Goal: Transaction & Acquisition: Purchase product/service

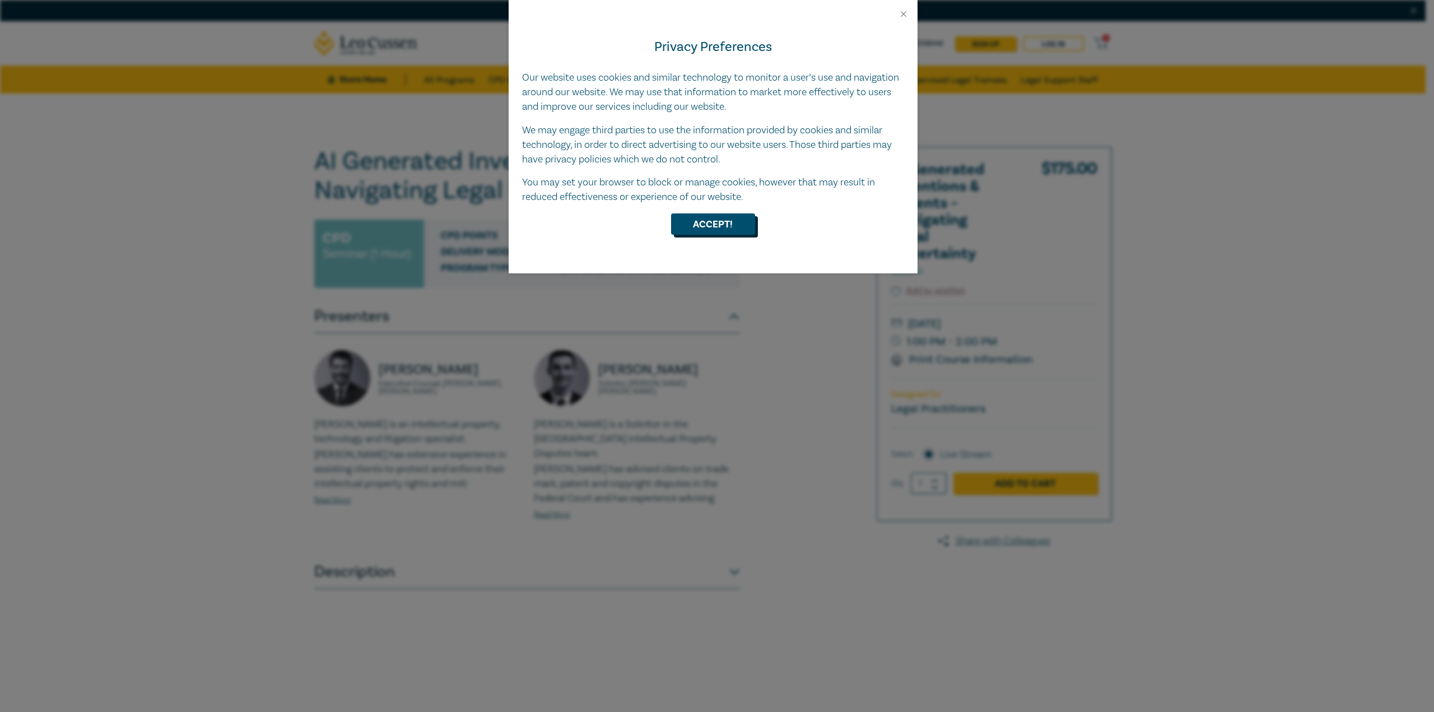
click at [709, 220] on button "Accept!" at bounding box center [713, 223] width 84 height 21
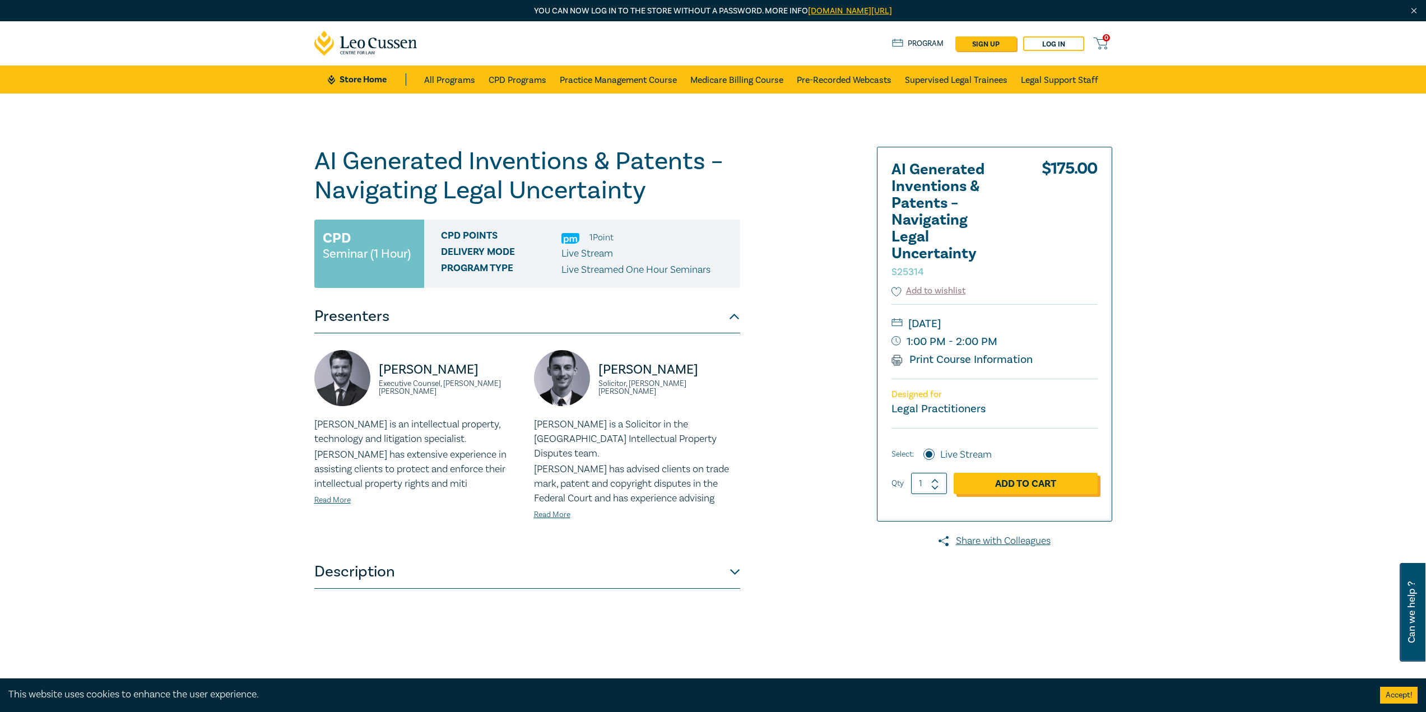
click at [1038, 487] on link "Add to Cart" at bounding box center [1026, 483] width 144 height 21
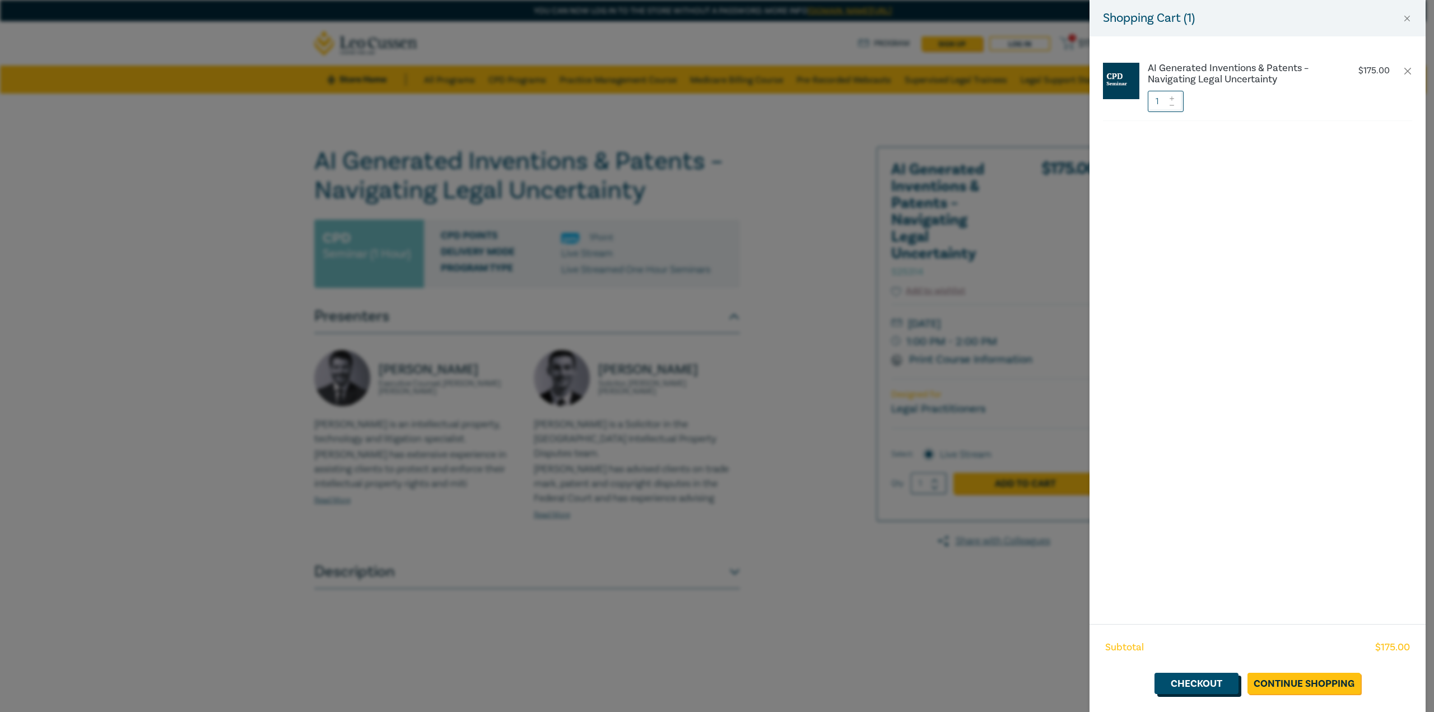
click at [1208, 687] on link "Checkout" at bounding box center [1197, 683] width 84 height 21
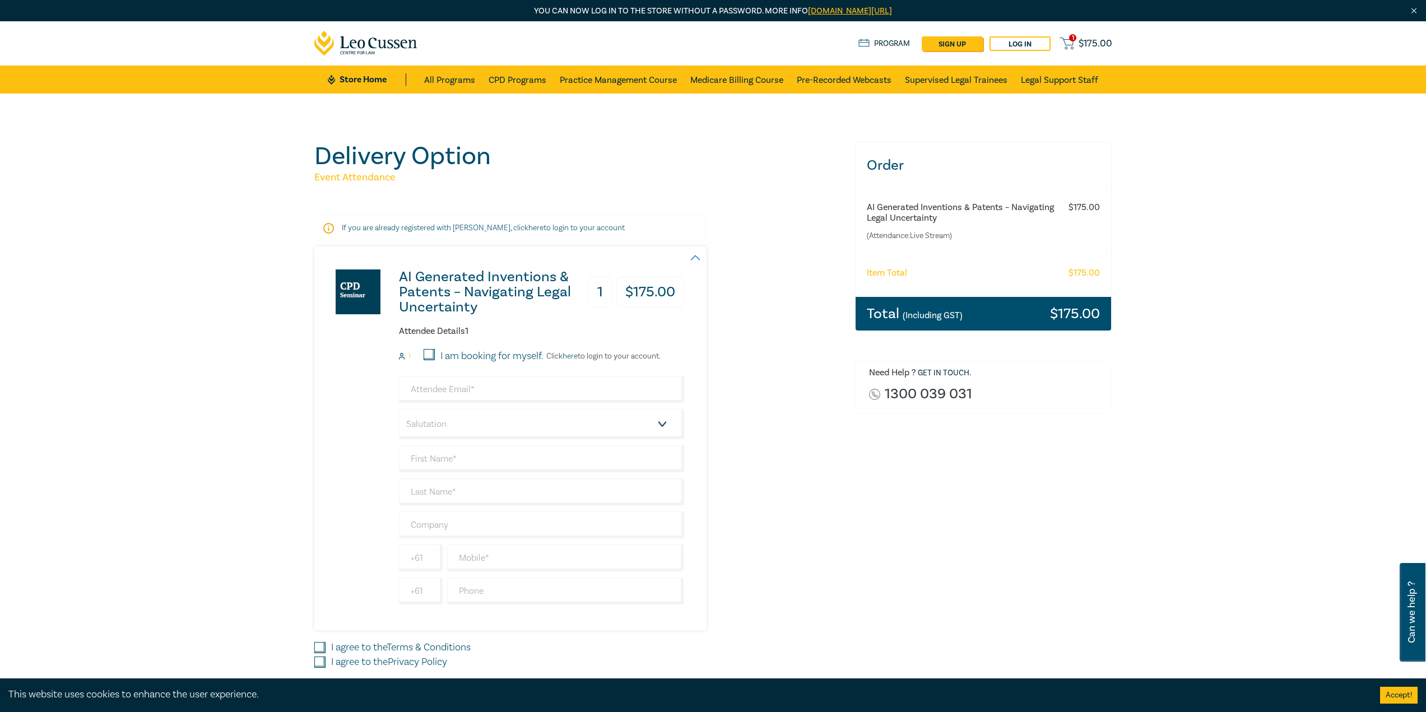
click at [427, 355] on input "I am booking for myself." at bounding box center [429, 354] width 11 height 11
checkbox input "true"
click at [458, 396] on input "email" at bounding box center [541, 389] width 285 height 27
type input "[EMAIL_ADDRESS][DOMAIN_NAME]"
click at [491, 423] on select "Salutation Mr. Mrs. Ms. Miss Dr. Prof. Other" at bounding box center [541, 424] width 285 height 30
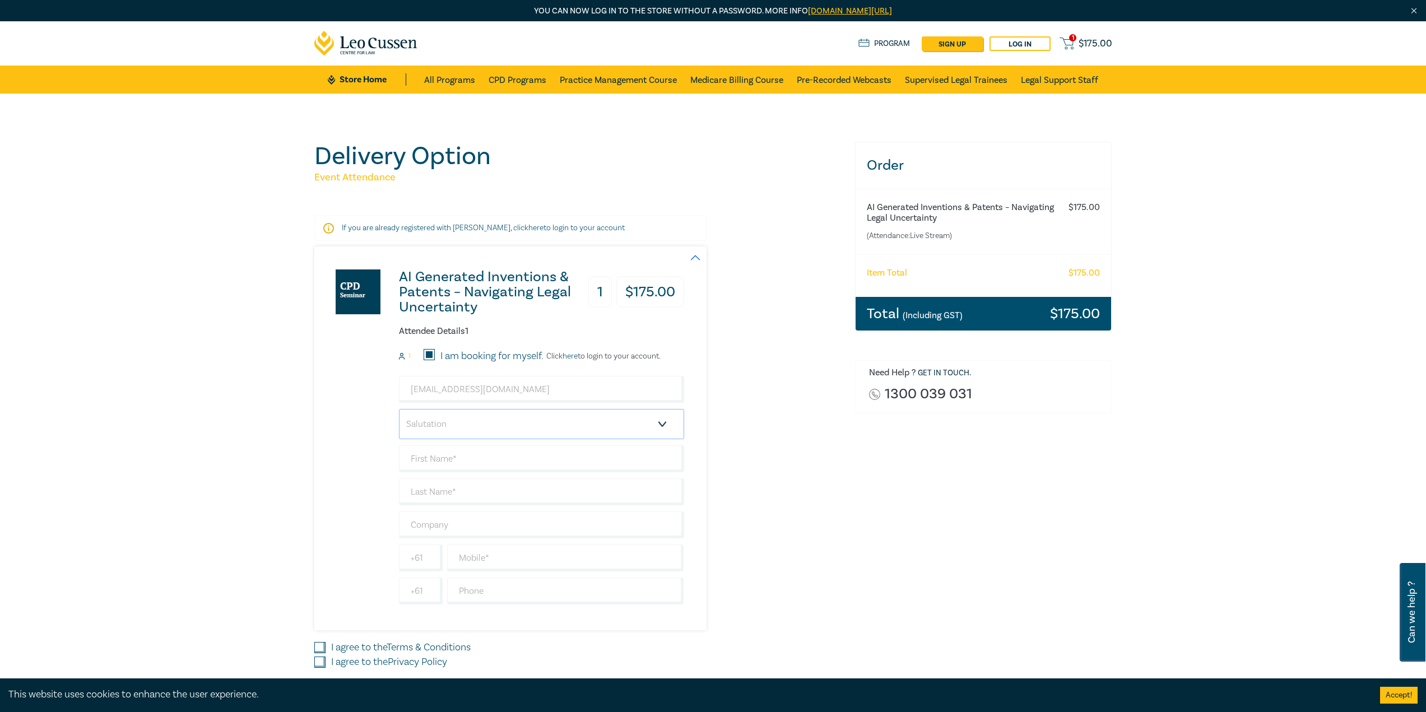
select select "Mr."
click at [399, 409] on select "Salutation Mr. Mrs. Ms. Miss Dr. Prof. Other" at bounding box center [541, 424] width 285 height 30
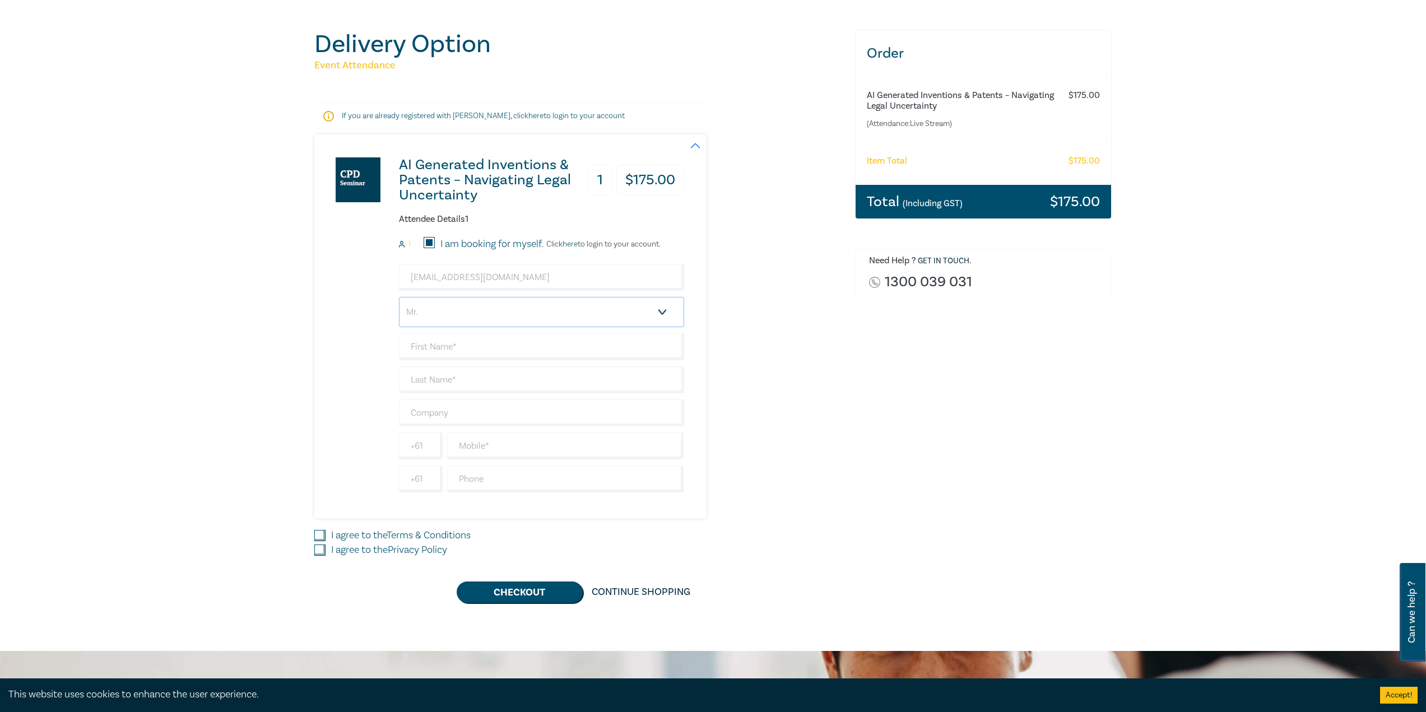
scroll to position [168, 0]
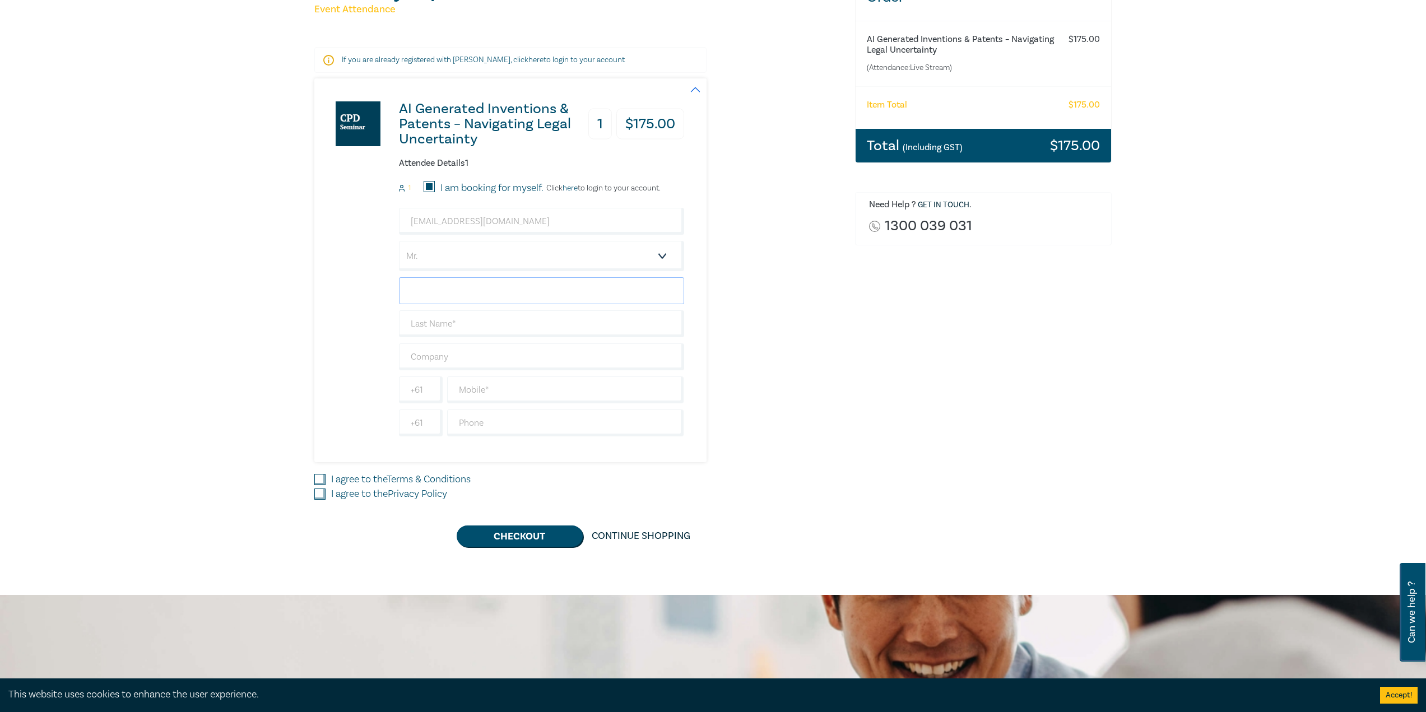
click at [429, 294] on input "text" at bounding box center [541, 290] width 285 height 27
type input "[PERSON_NAME]"
type input "Chitas"
click at [505, 386] on input "text" at bounding box center [565, 389] width 237 height 27
type input "0467151331"
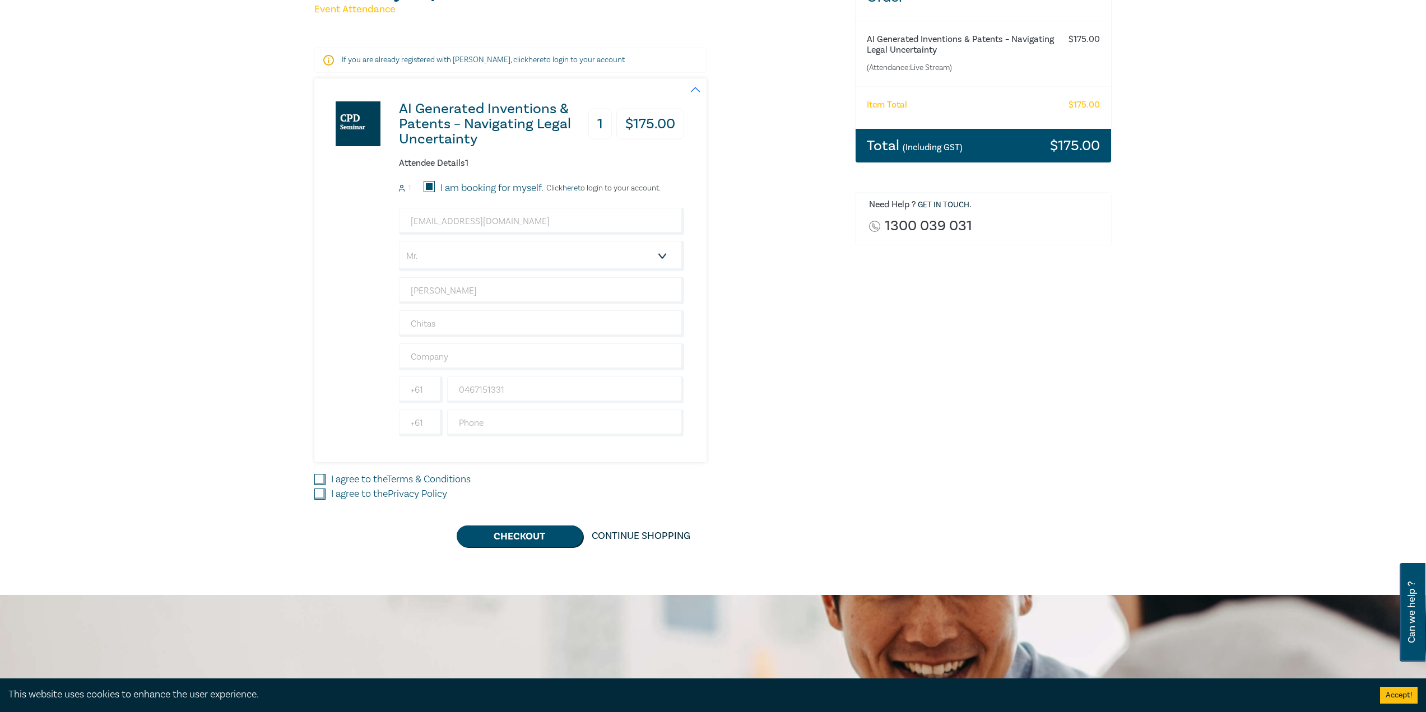
drag, startPoint x: 320, startPoint y: 477, endPoint x: 322, endPoint y: 487, distance: 10.8
click at [319, 478] on input "I agree to the Terms & Conditions" at bounding box center [319, 479] width 11 height 11
checkbox input "true"
click at [319, 495] on input "I agree to the Privacy Policy" at bounding box center [319, 494] width 11 height 11
checkbox input "true"
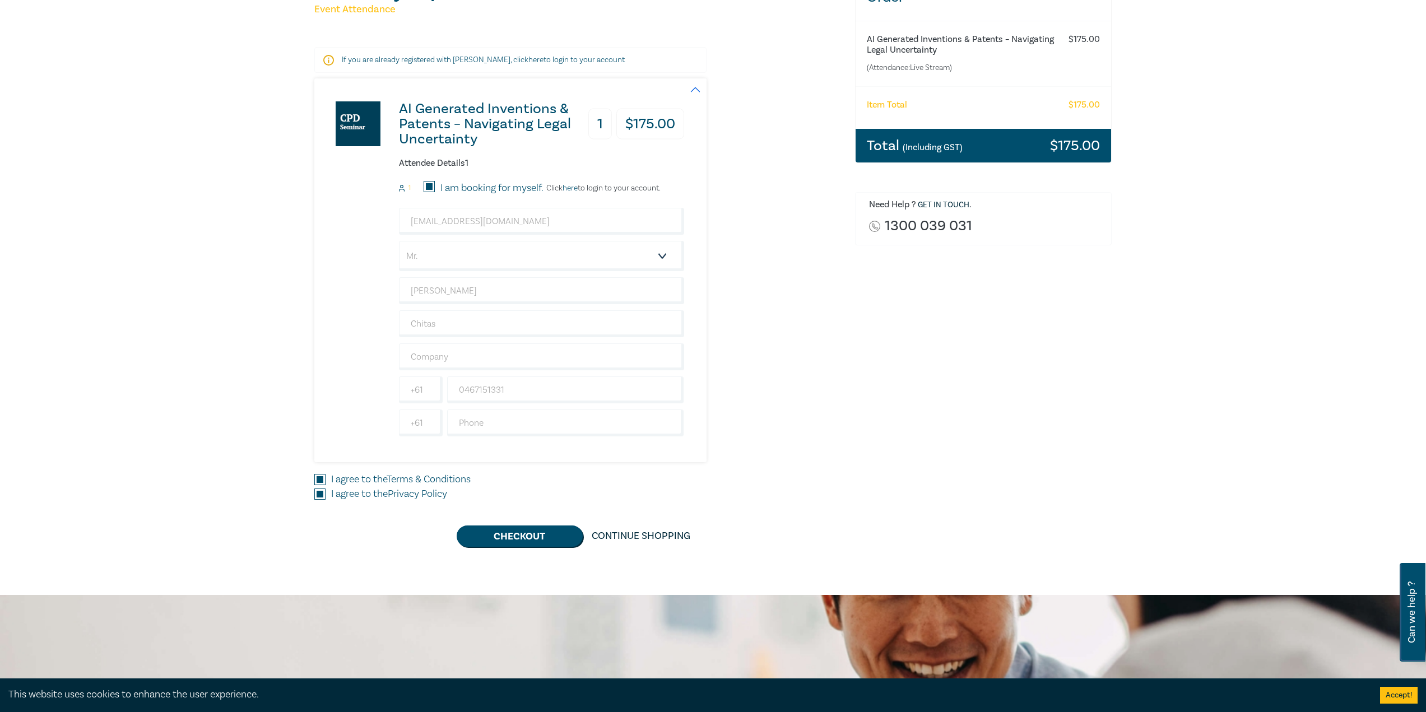
scroll to position [224, 0]
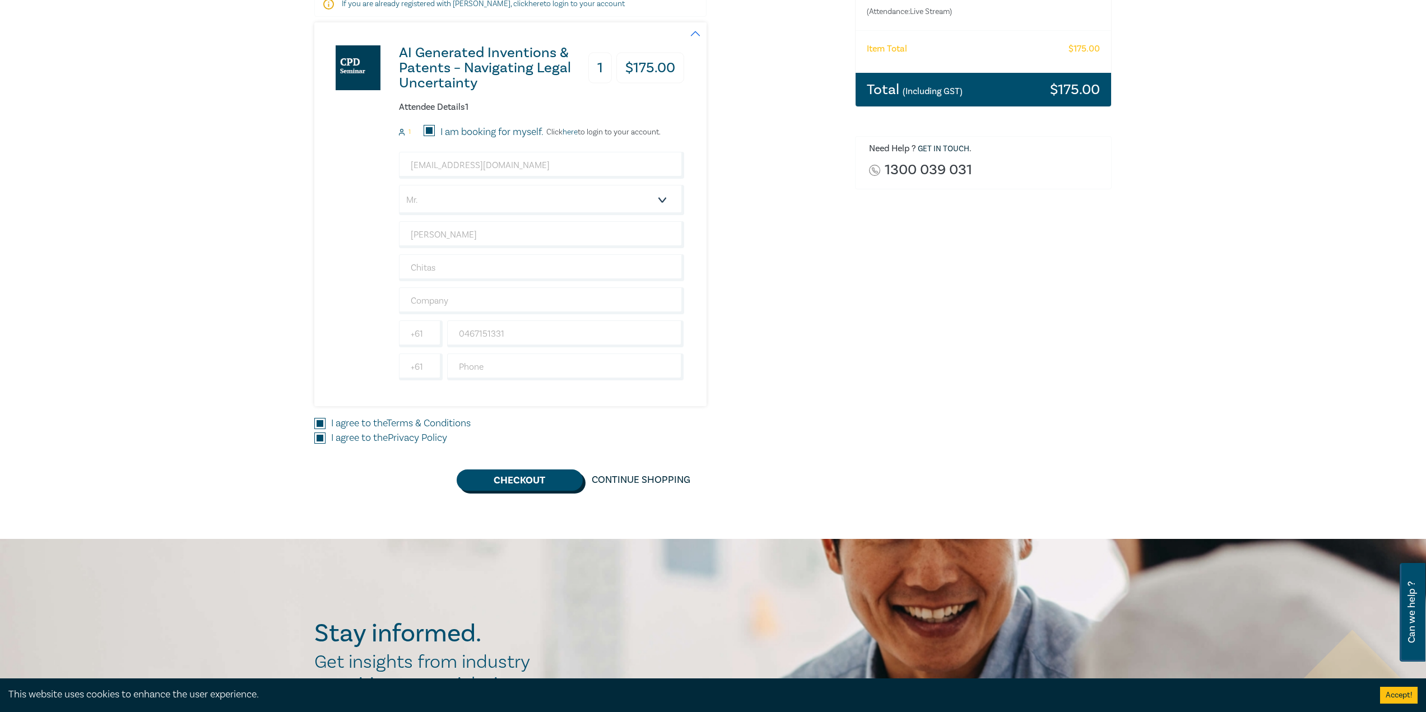
click at [506, 474] on button "Checkout" at bounding box center [520, 479] width 126 height 21
